Goal: Find specific page/section: Find specific page/section

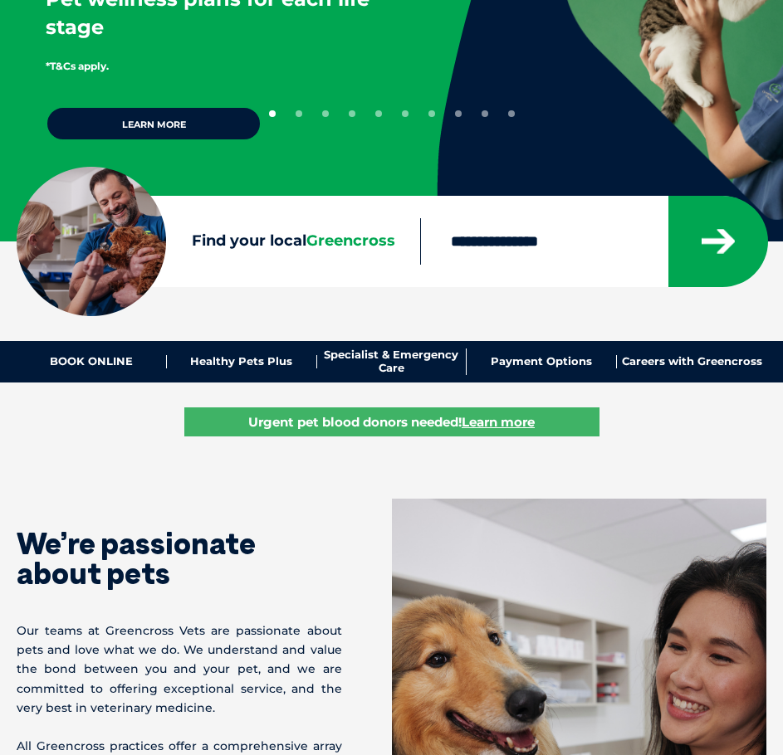
scroll to position [249, 0]
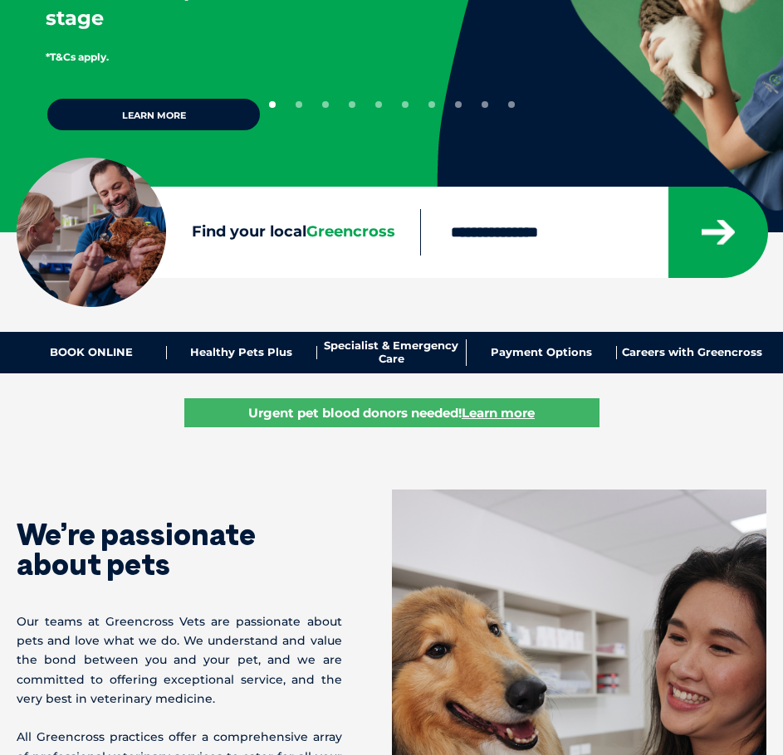
click at [491, 266] on div at bounding box center [593, 232] width 346 height 91
click at [503, 241] on input "Find your local Greencross" at bounding box center [543, 232] width 247 height 46
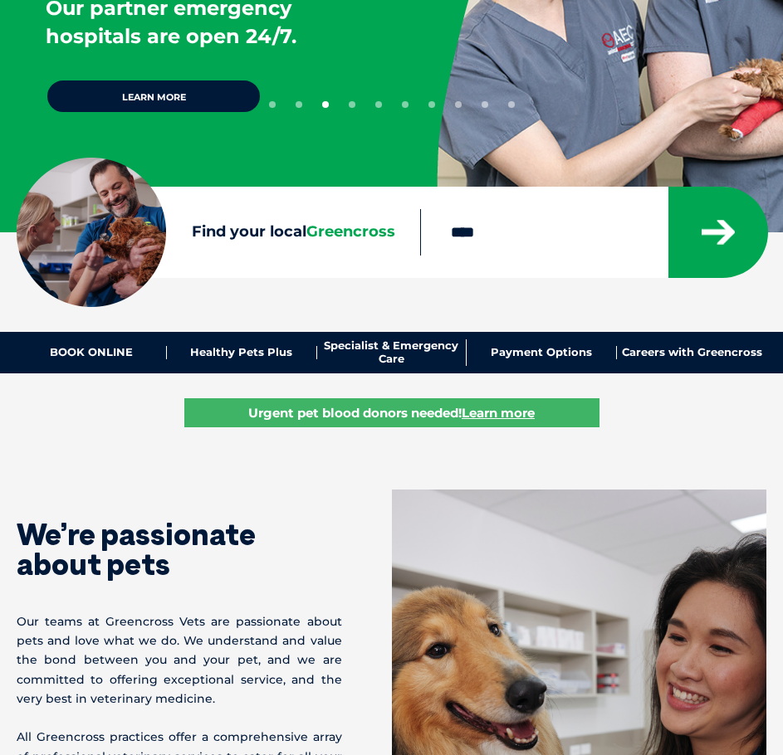
type input "****"
click at [668, 187] on button "submit" at bounding box center [718, 232] width 100 height 91
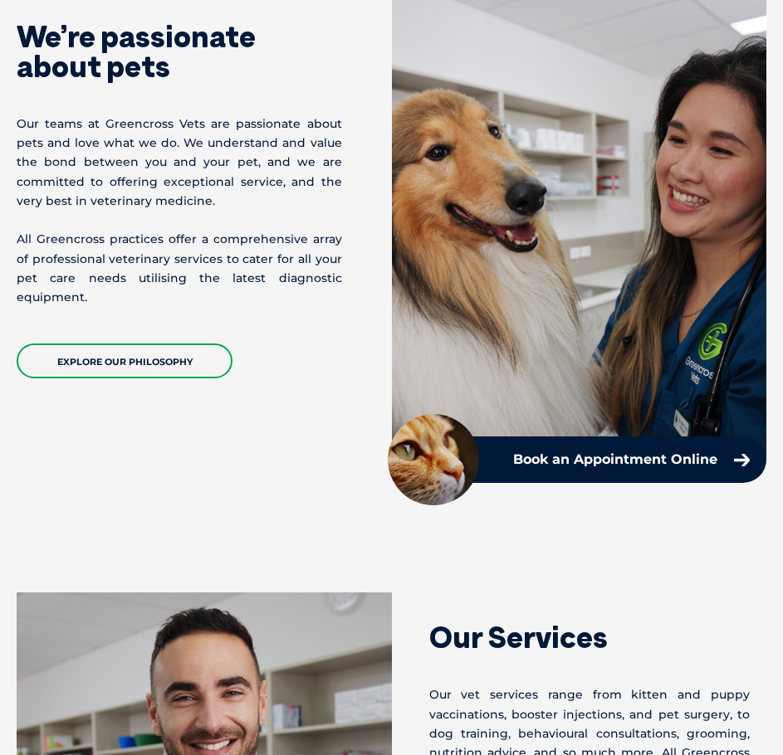
scroll to position [1079, 0]
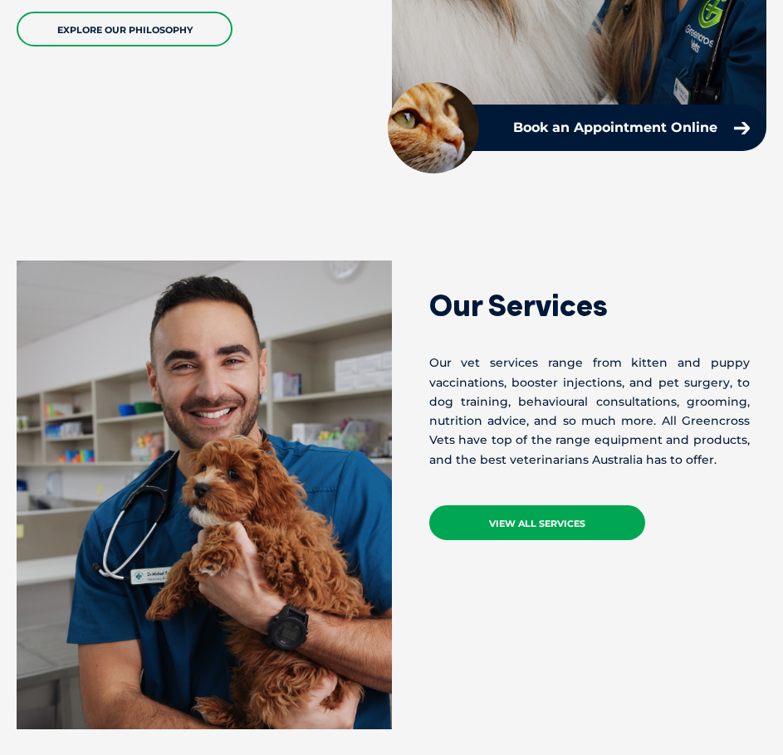
click at [531, 530] on link "VIEW ALL SERVICES" at bounding box center [537, 522] width 216 height 35
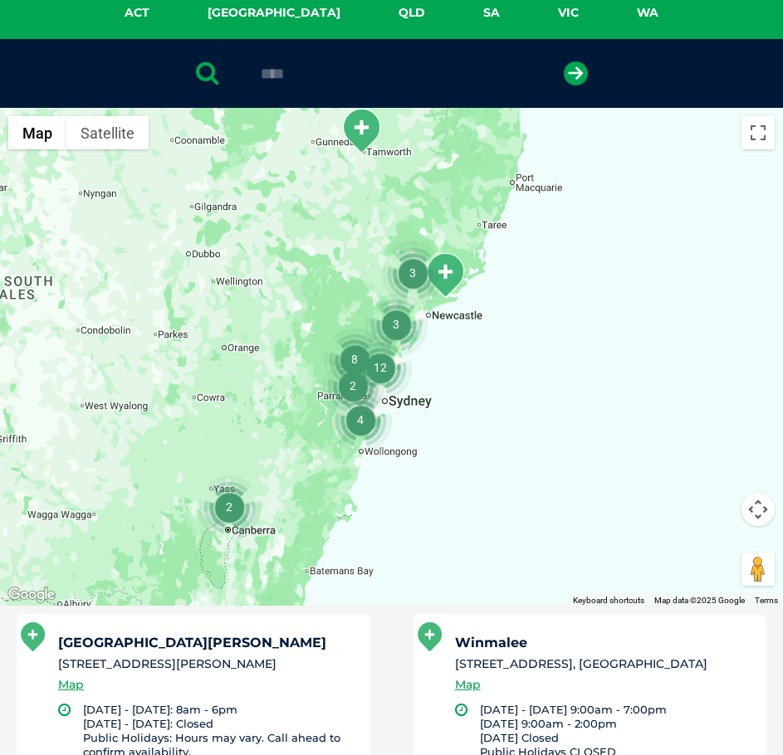
drag, startPoint x: 349, startPoint y: 402, endPoint x: 286, endPoint y: 393, distance: 62.8
click at [286, 393] on div at bounding box center [391, 357] width 783 height 498
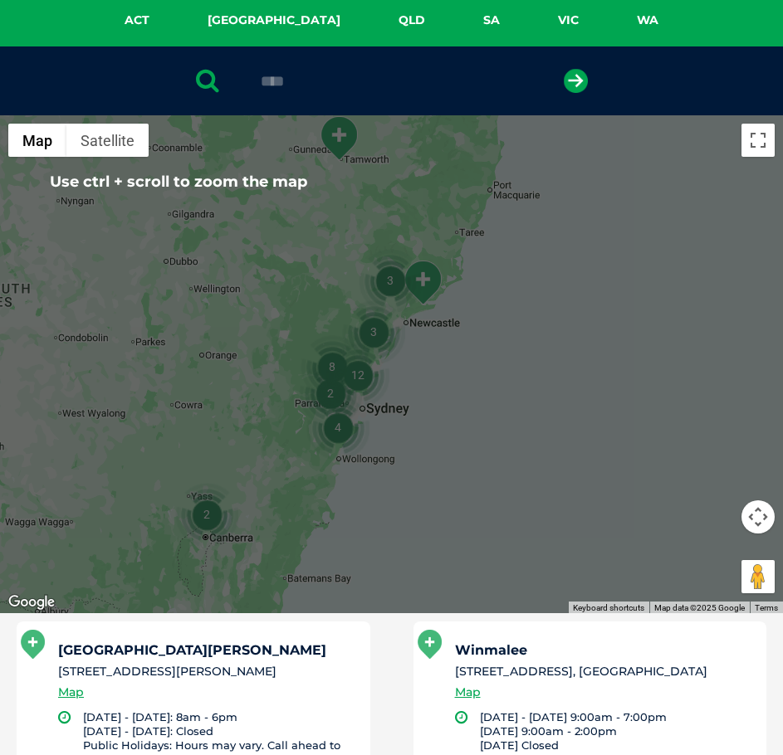
scroll to position [332, 0]
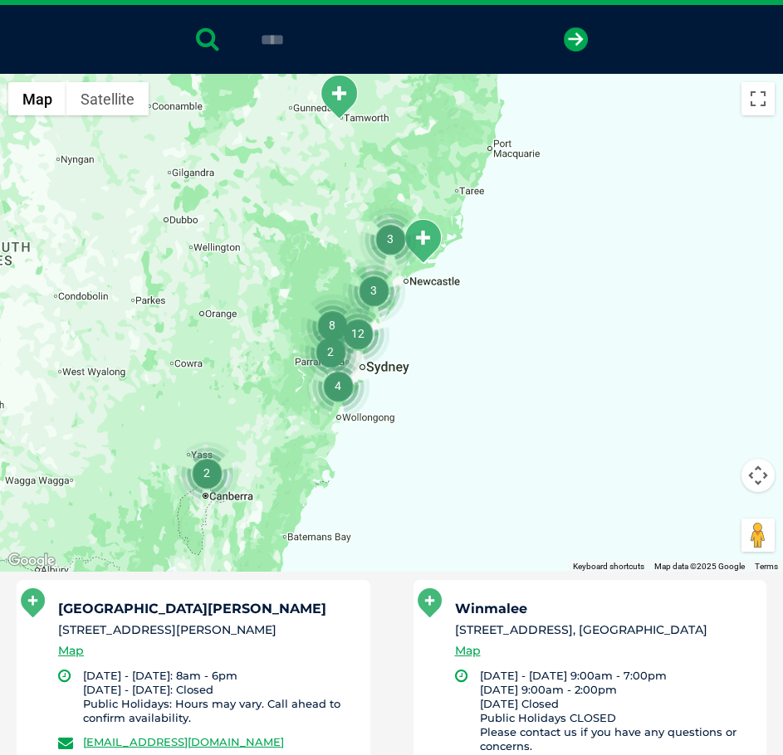
click at [746, 466] on button "Map camera controls" at bounding box center [757, 475] width 33 height 33
click at [709, 433] on button "Zoom in" at bounding box center [716, 433] width 33 height 33
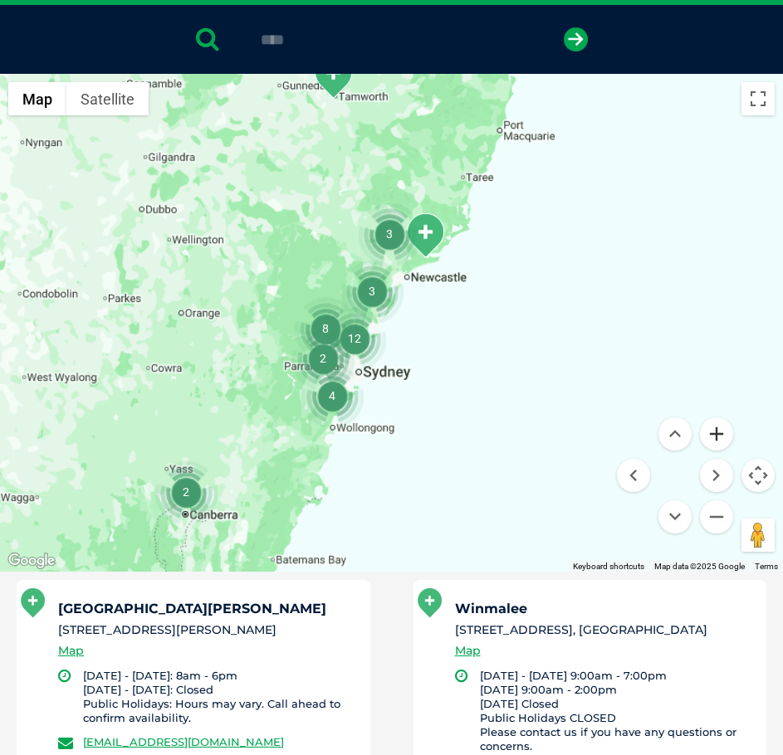
click at [709, 433] on button "Zoom in" at bounding box center [716, 433] width 33 height 33
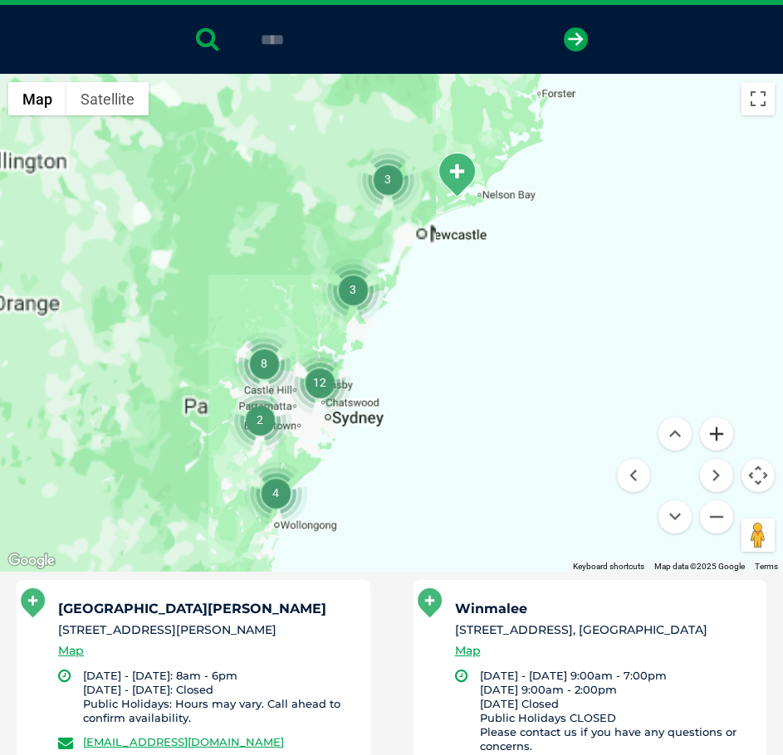
click at [709, 433] on button "Zoom in" at bounding box center [716, 433] width 33 height 33
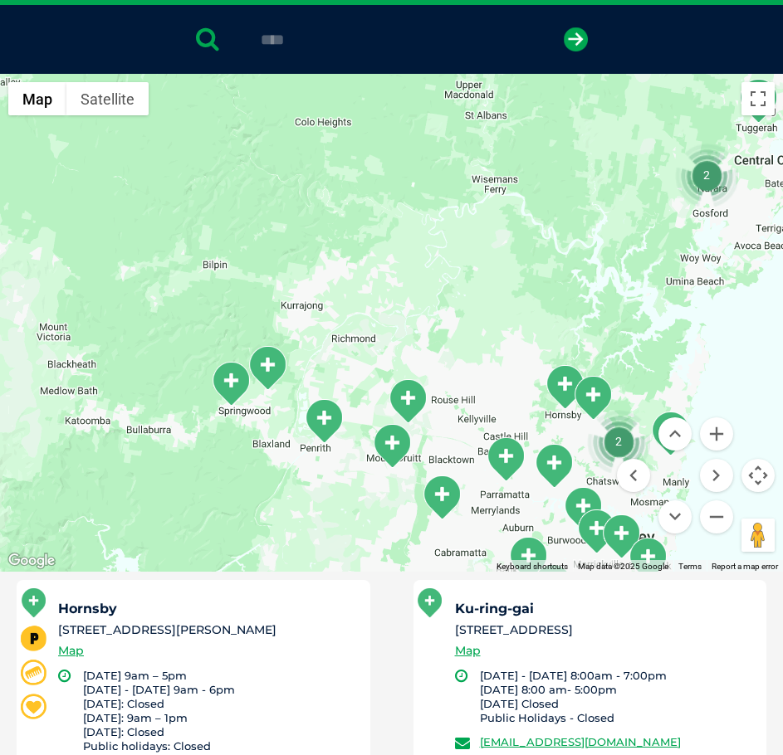
drag, startPoint x: 206, startPoint y: 441, endPoint x: 530, endPoint y: 317, distance: 346.5
click at [550, 317] on div at bounding box center [391, 323] width 783 height 498
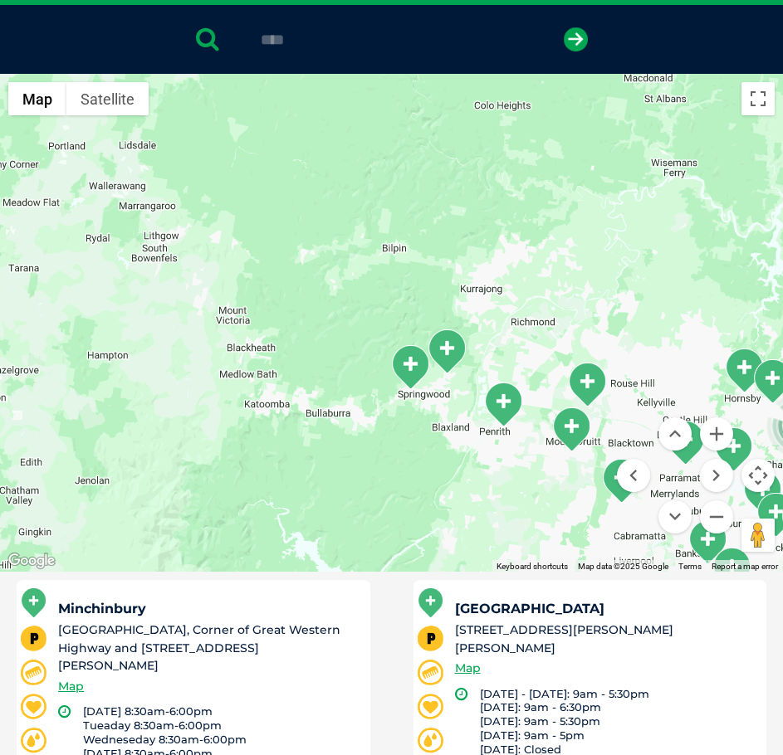
drag, startPoint x: 173, startPoint y: 349, endPoint x: 735, endPoint y: 351, distance: 561.9
click at [614, 284] on div at bounding box center [391, 323] width 783 height 498
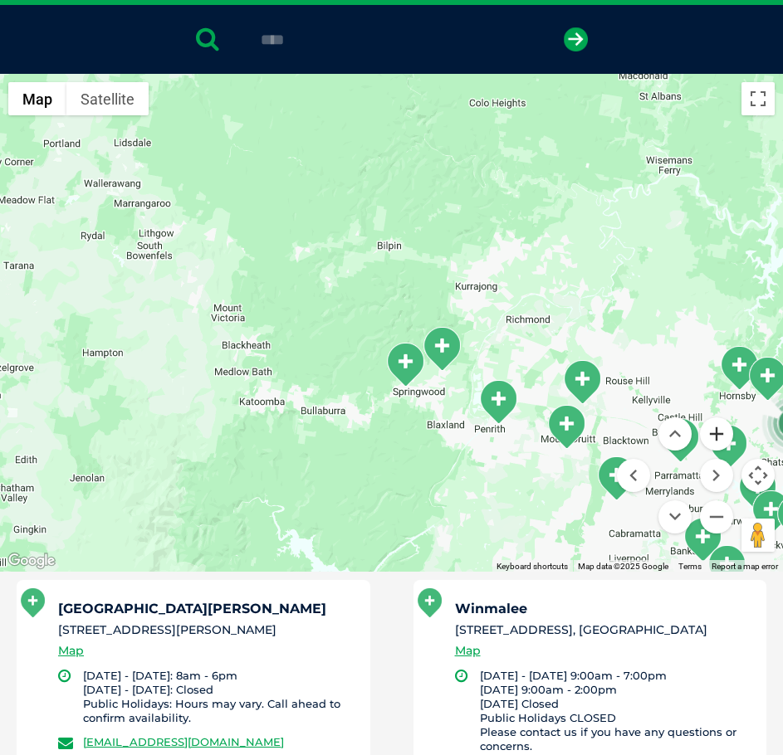
click at [717, 430] on button "Zoom in" at bounding box center [716, 433] width 33 height 33
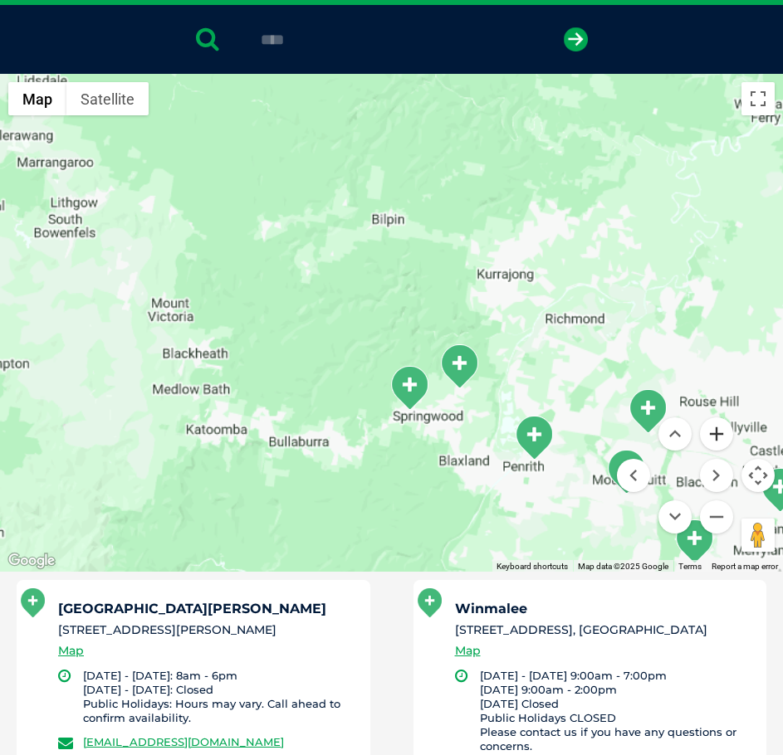
click at [717, 430] on button "Zoom in" at bounding box center [716, 433] width 33 height 33
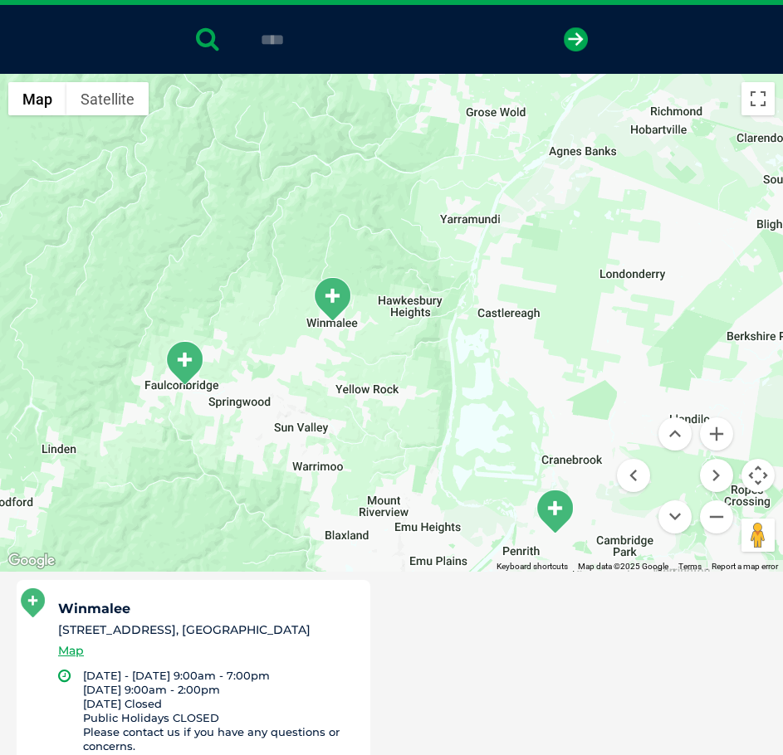
drag, startPoint x: 466, startPoint y: 373, endPoint x: 194, endPoint y: 141, distance: 357.3
click at [192, 140] on div at bounding box center [391, 323] width 783 height 498
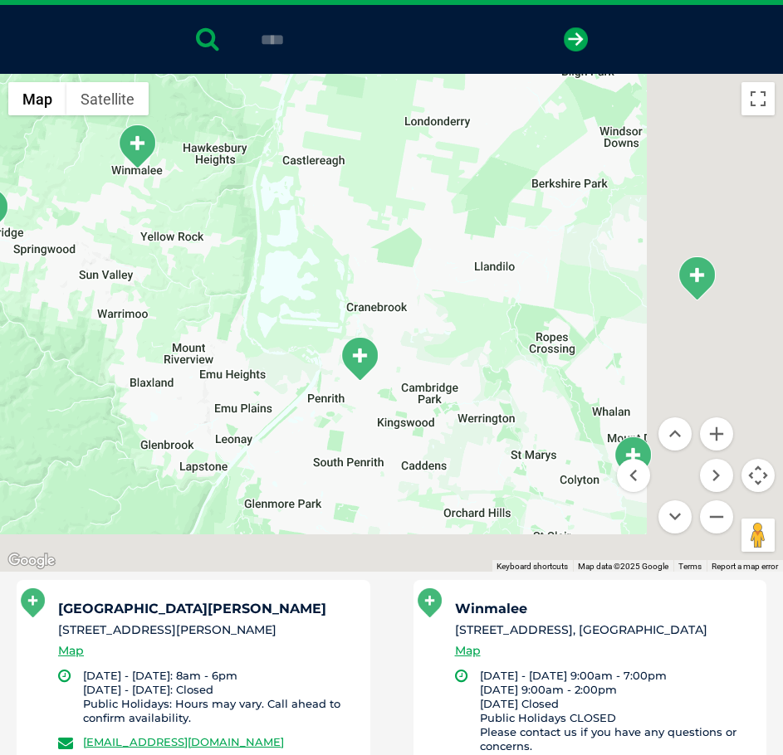
drag, startPoint x: 462, startPoint y: 364, endPoint x: 290, endPoint y: 282, distance: 191.2
click at [290, 282] on div at bounding box center [391, 323] width 783 height 498
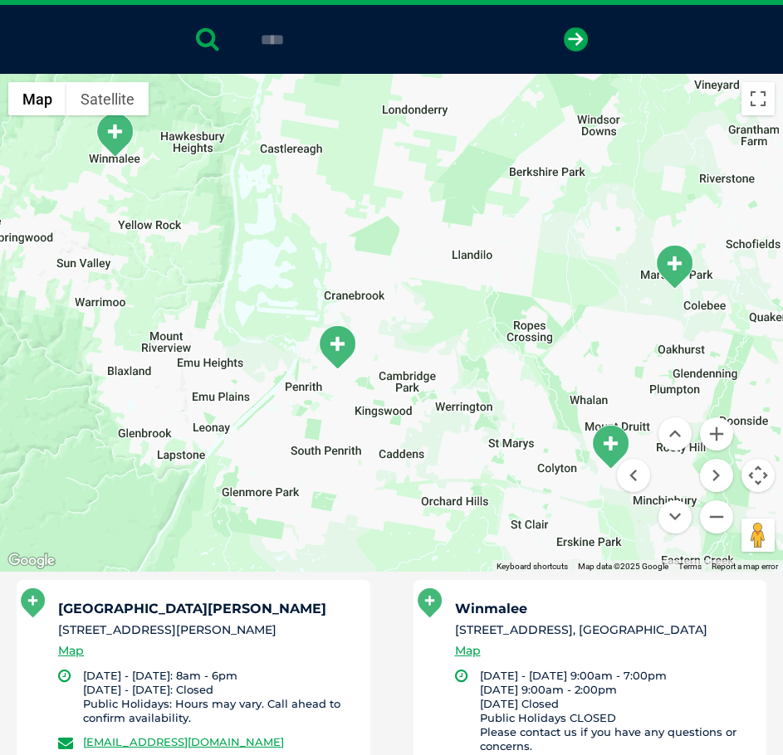
click at [348, 346] on img "Penrith Coreen Avenue" at bounding box center [336, 348] width 41 height 46
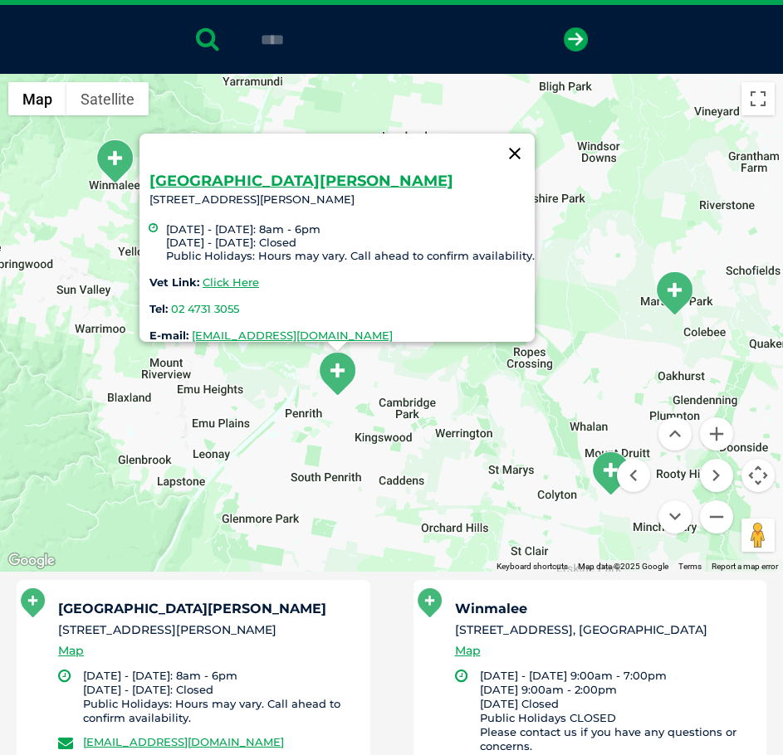
click at [521, 146] on button "Close" at bounding box center [515, 154] width 40 height 40
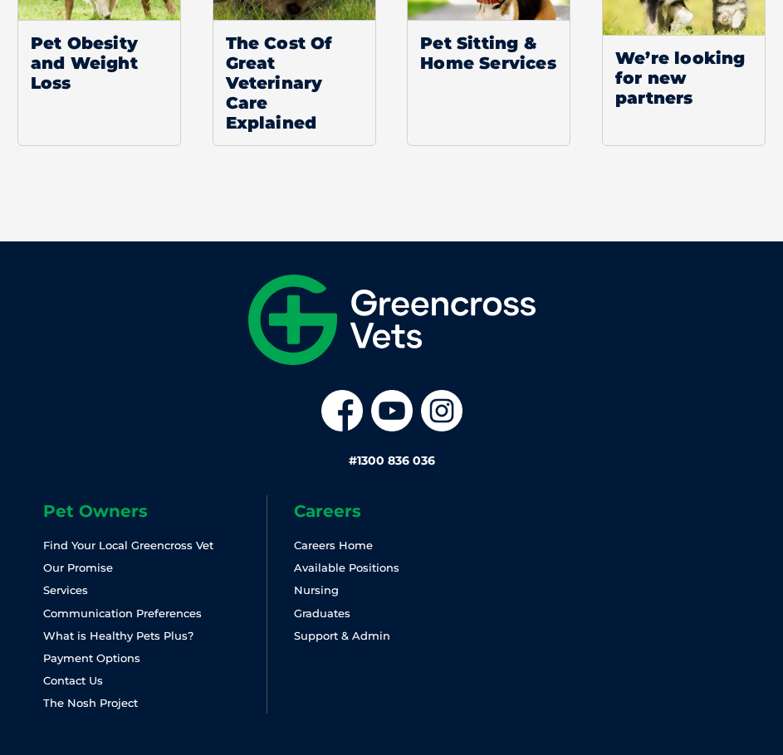
scroll to position [1888, 0]
